Goal: Find specific page/section: Find specific page/section

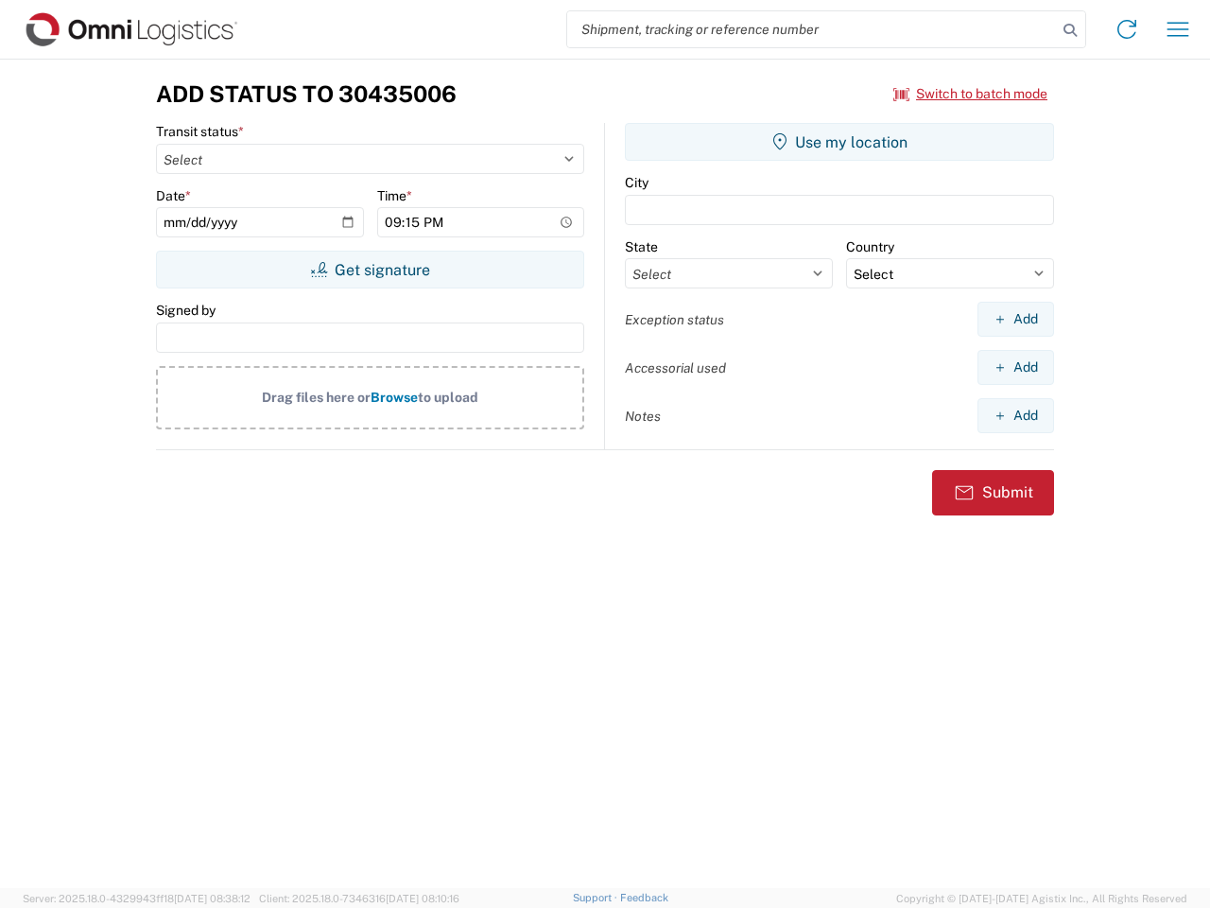
click at [812, 29] on input "search" at bounding box center [812, 29] width 490 height 36
click at [1070, 30] on icon at bounding box center [1070, 30] width 26 height 26
click at [1127, 29] on icon at bounding box center [1127, 29] width 30 height 30
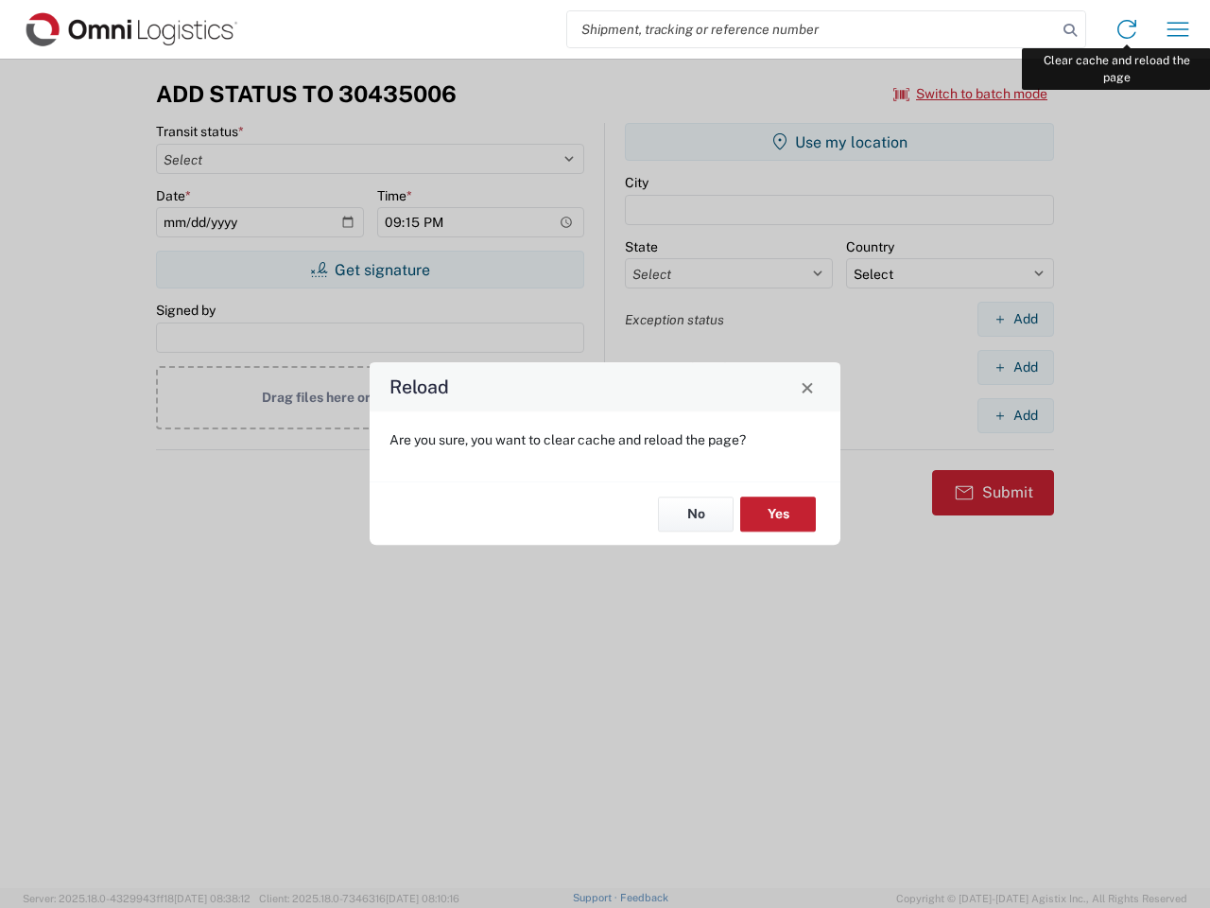
click at [1178, 29] on div "Reload Are you sure, you want to clear cache and reload the page? No Yes" at bounding box center [605, 454] width 1210 height 908
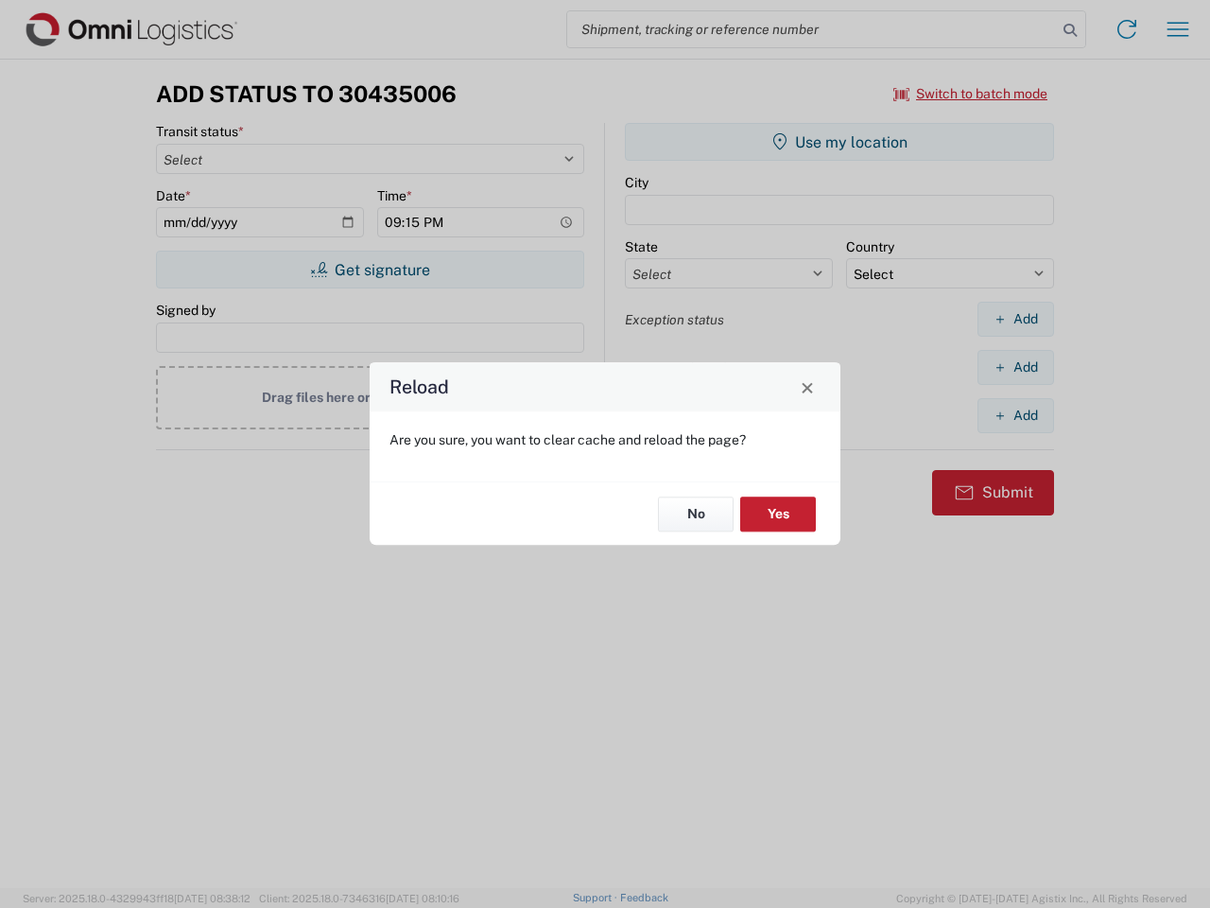
click at [971, 94] on div "Reload Are you sure, you want to clear cache and reload the page? No Yes" at bounding box center [605, 454] width 1210 height 908
click at [370, 269] on div "Reload Are you sure, you want to clear cache and reload the page? No Yes" at bounding box center [605, 454] width 1210 height 908
click at [839, 142] on div "Reload Are you sure, you want to clear cache and reload the page? No Yes" at bounding box center [605, 454] width 1210 height 908
click at [1015, 319] on div "Reload Are you sure, you want to clear cache and reload the page? No Yes" at bounding box center [605, 454] width 1210 height 908
click at [1015, 367] on div "Reload Are you sure, you want to clear cache and reload the page? No Yes" at bounding box center [605, 454] width 1210 height 908
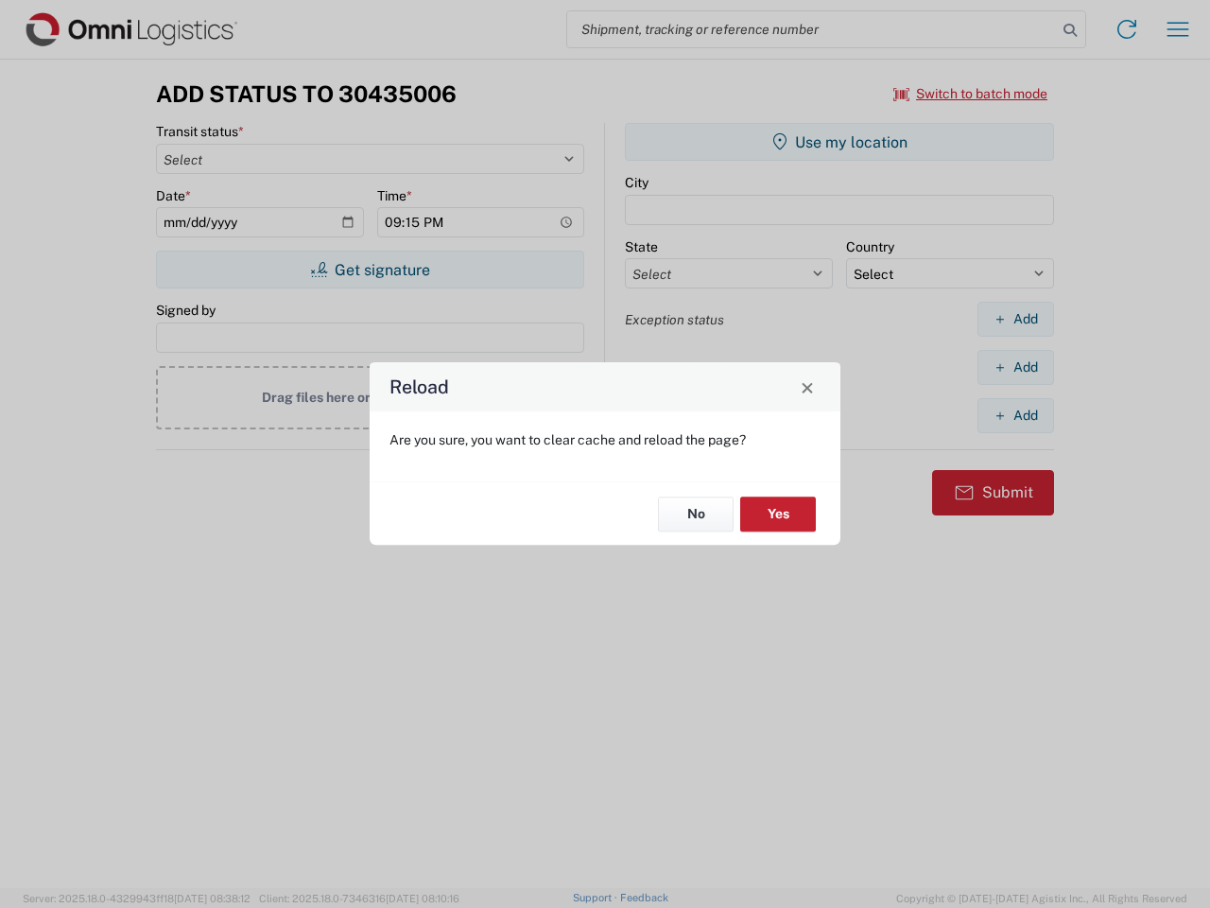
click at [1015, 415] on div "Reload Are you sure, you want to clear cache and reload the page? No Yes" at bounding box center [605, 454] width 1210 height 908
